Goal: Find specific page/section: Find specific page/section

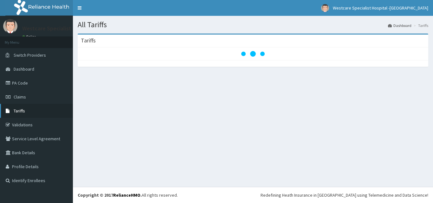
click at [31, 109] on link "Tariffs" at bounding box center [36, 111] width 73 height 14
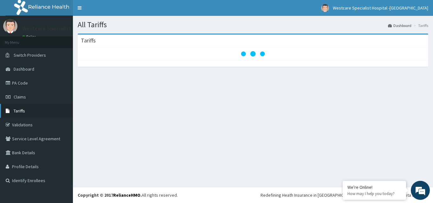
click at [31, 109] on link "Tariffs" at bounding box center [36, 111] width 73 height 14
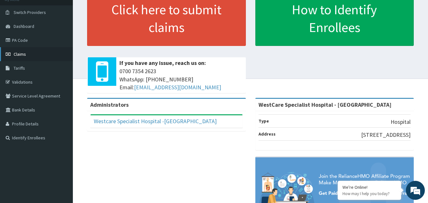
scroll to position [32, 0]
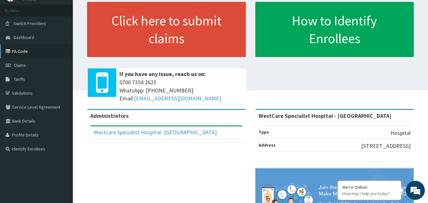
click at [29, 51] on link "PA Code" at bounding box center [36, 51] width 73 height 14
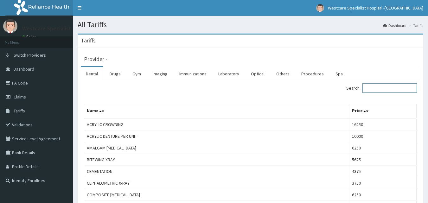
click at [375, 89] on input "Search:" at bounding box center [390, 88] width 55 height 10
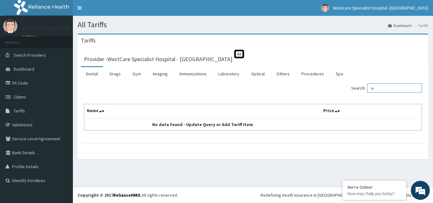
type input "l"
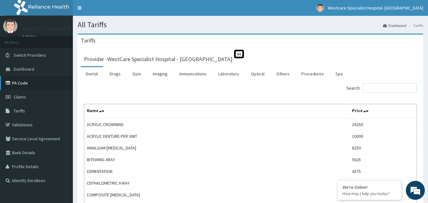
click at [32, 83] on link "PA Code" at bounding box center [36, 83] width 73 height 14
